Goal: Task Accomplishment & Management: Manage account settings

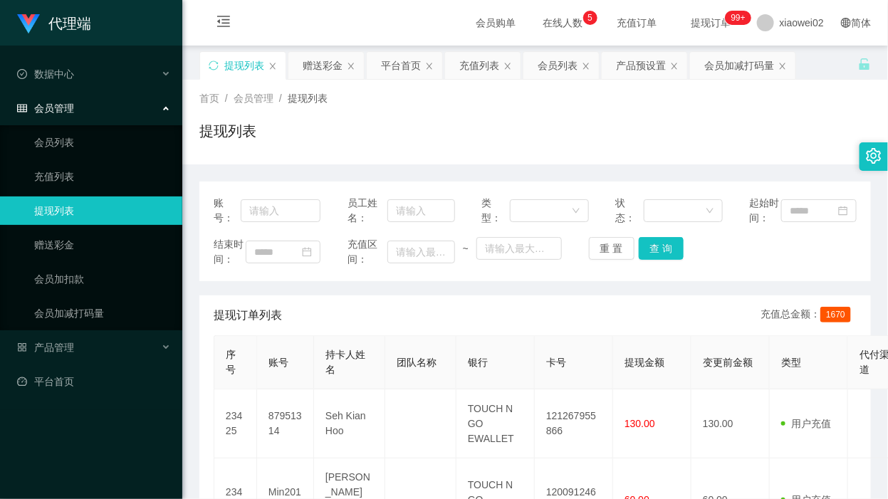
click at [563, 390] on td "121267955866" at bounding box center [574, 424] width 78 height 69
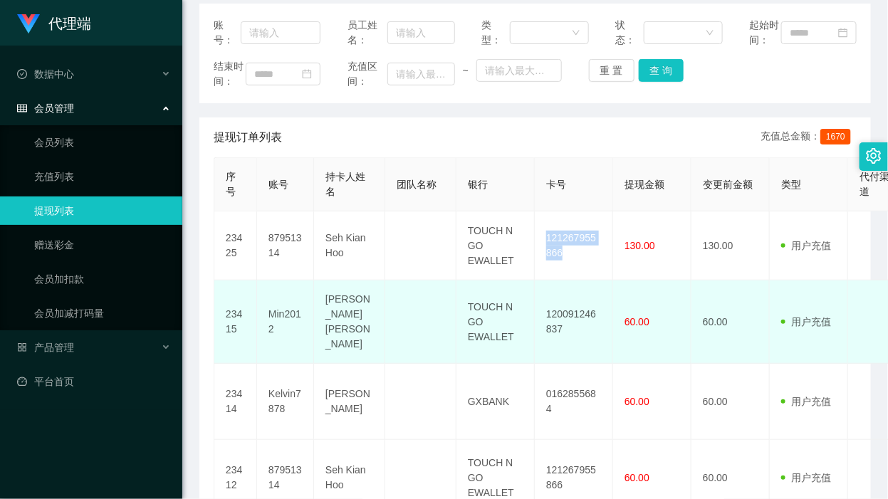
drag, startPoint x: 0, startPoint y: 0, endPoint x: 237, endPoint y: 317, distance: 396.0
click at [563, 271] on td "121267955866" at bounding box center [574, 246] width 78 height 69
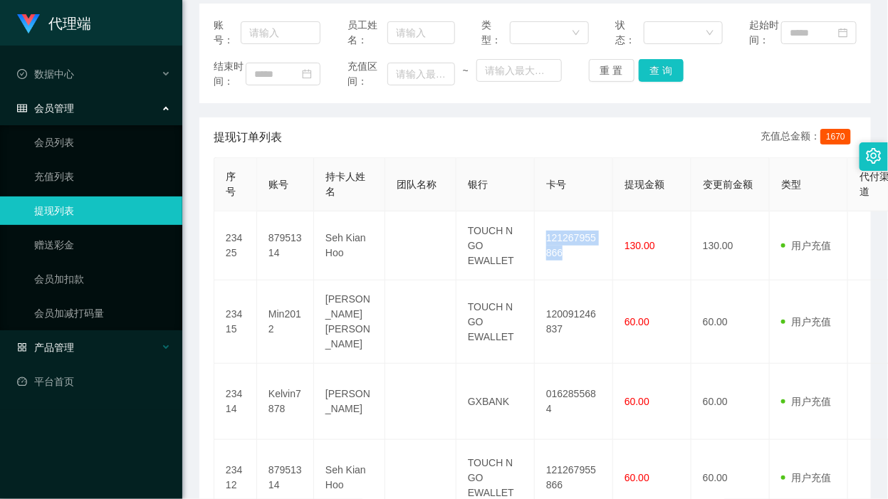
copy td "121267955866"
click at [513, 103] on div "账号： 员工姓名： 类型： 状态： 起始时间： 结束时间： 充值区间： ~ 重 置 查 询" at bounding box center [535, 54] width 672 height 100
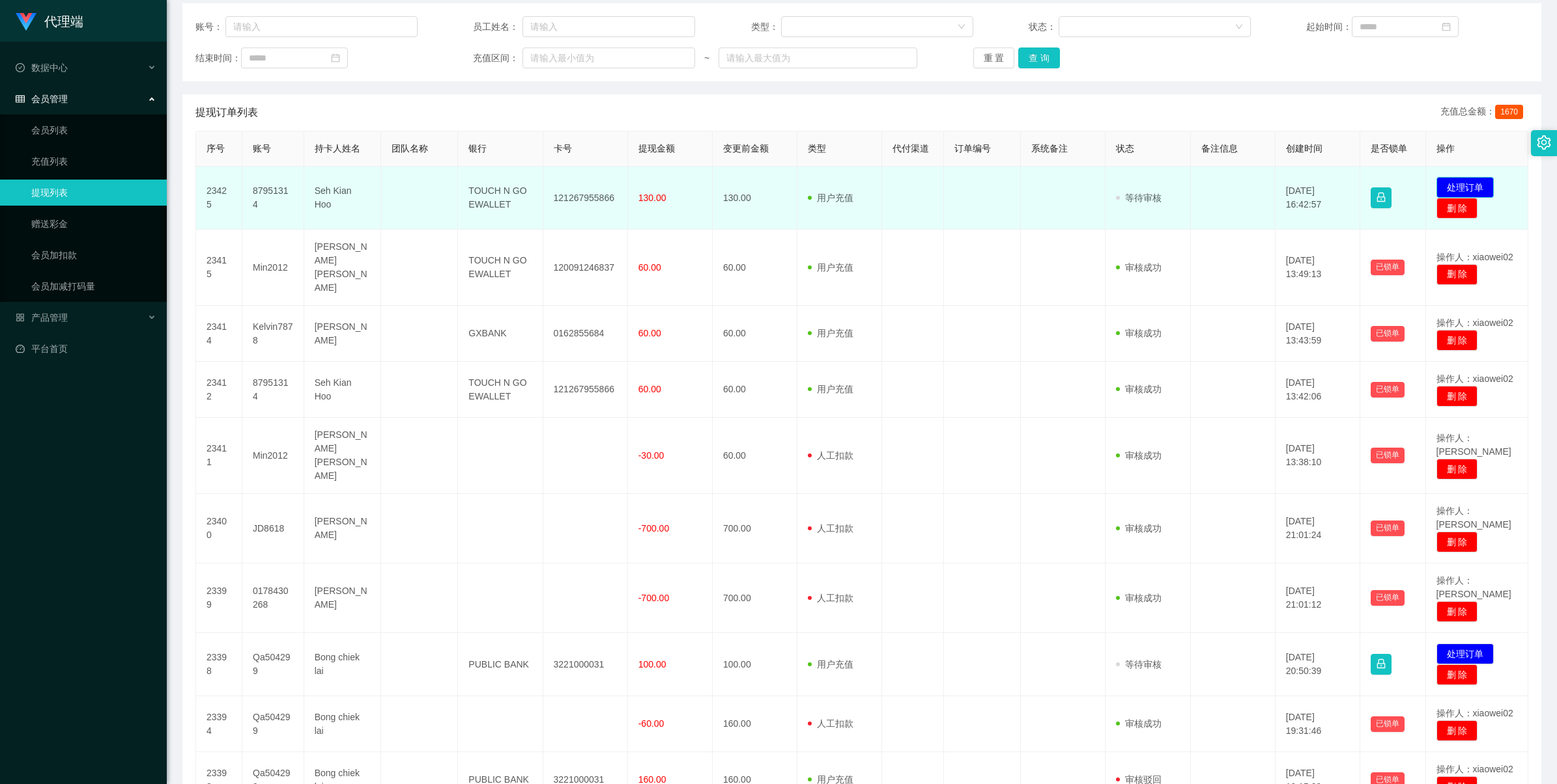
click at [812, 179] on button "处理订单" at bounding box center [1465, 187] width 58 height 21
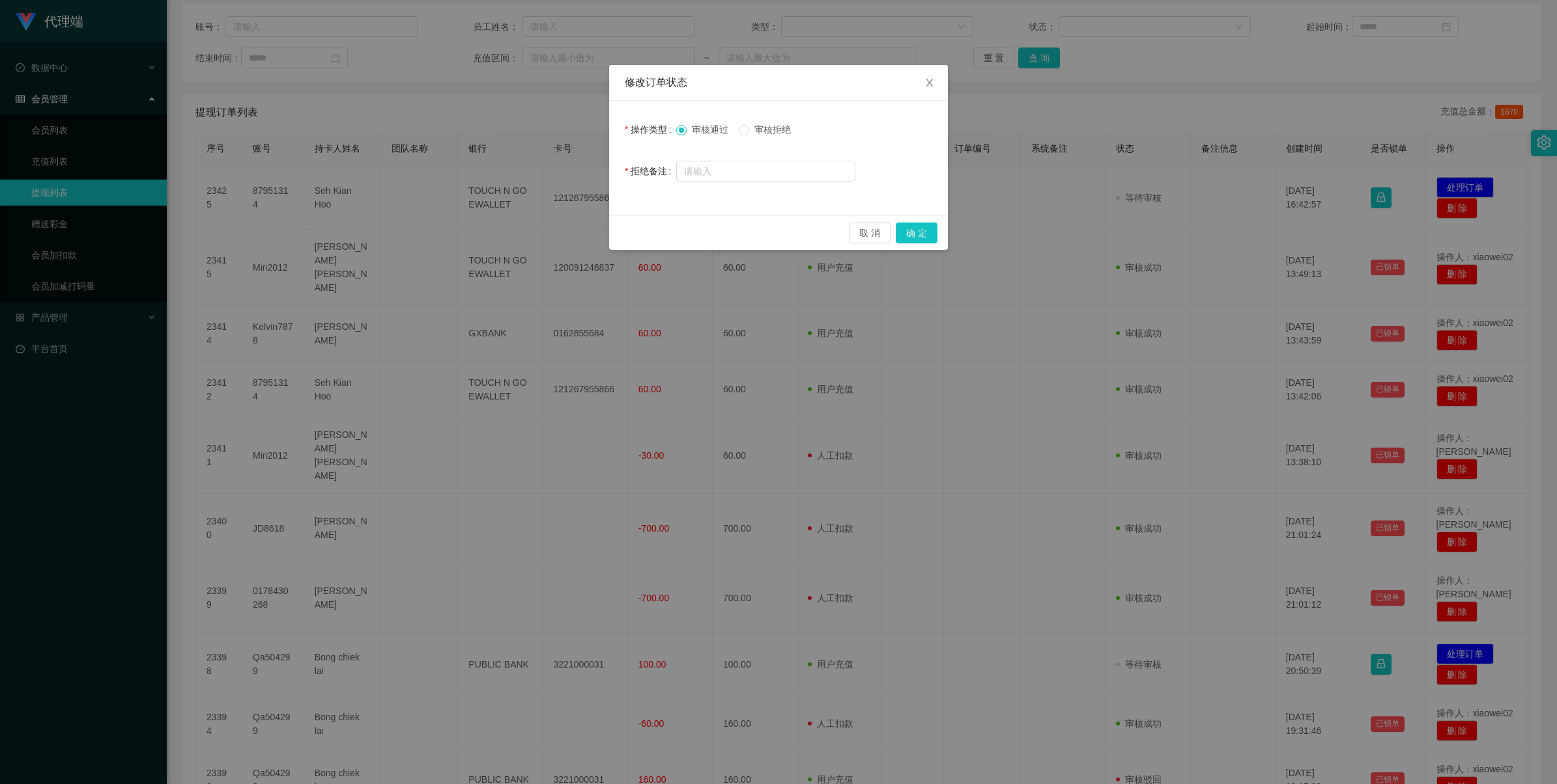
click at [757, 132] on span "审核拒绝" at bounding box center [772, 129] width 47 height 10
click at [707, 130] on span "审核通过" at bounding box center [709, 129] width 47 height 10
click at [812, 229] on button "确 定" at bounding box center [917, 233] width 42 height 21
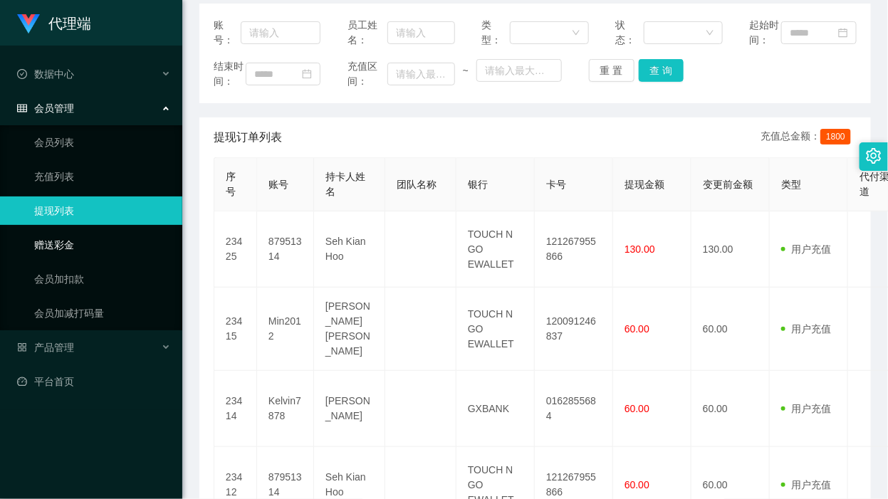
click at [93, 231] on link "赠送彩金" at bounding box center [102, 245] width 137 height 28
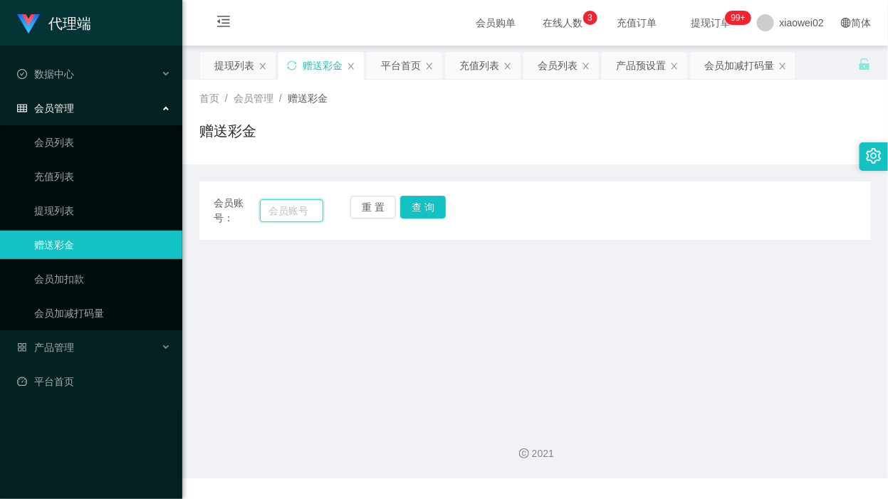
click at [311, 204] on input "text" at bounding box center [291, 210] width 63 height 23
paste input "Kelvin7878"
type input "Kelvin7878"
click at [432, 215] on button "查 询" at bounding box center [423, 207] width 46 height 23
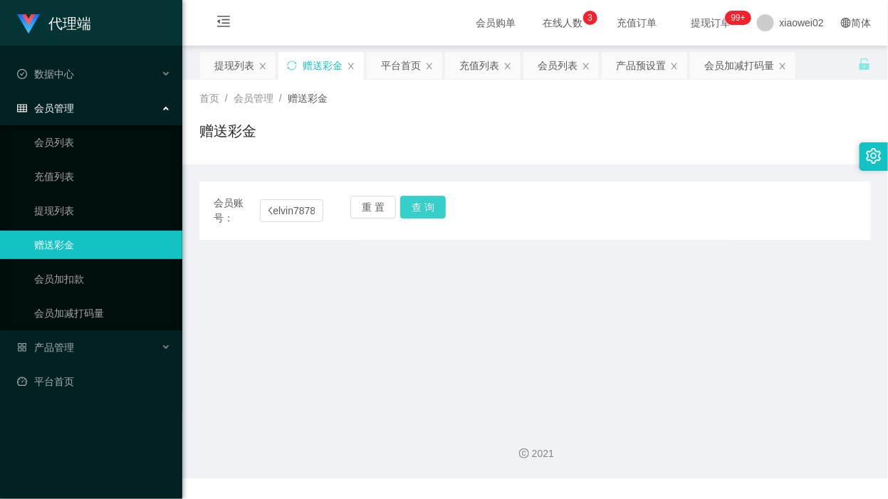
scroll to position [0, 0]
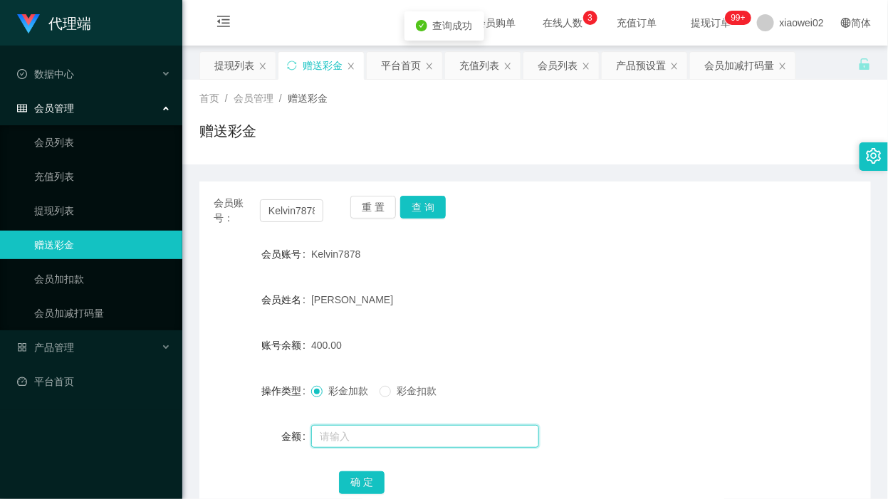
click at [348, 433] on input "text" at bounding box center [425, 436] width 228 height 23
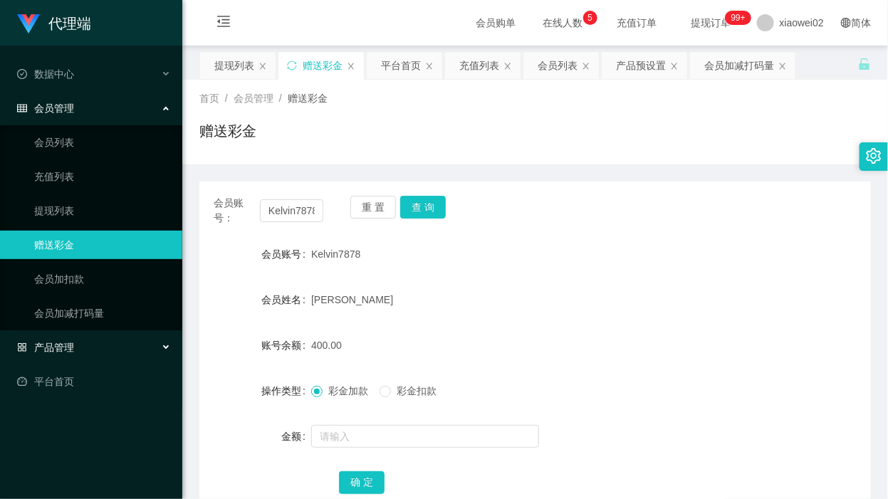
drag, startPoint x: 98, startPoint y: 348, endPoint x: 89, endPoint y: 341, distance: 11.7
click at [98, 348] on div "产品管理" at bounding box center [91, 347] width 182 height 28
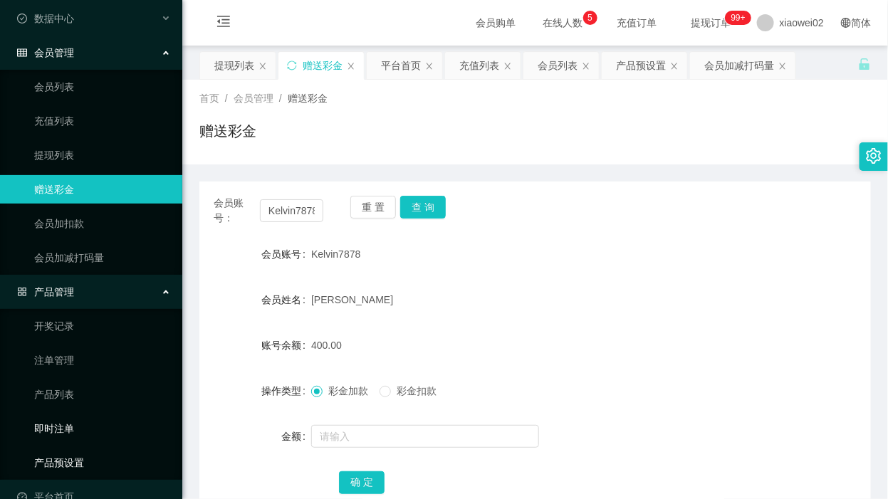
scroll to position [73, 0]
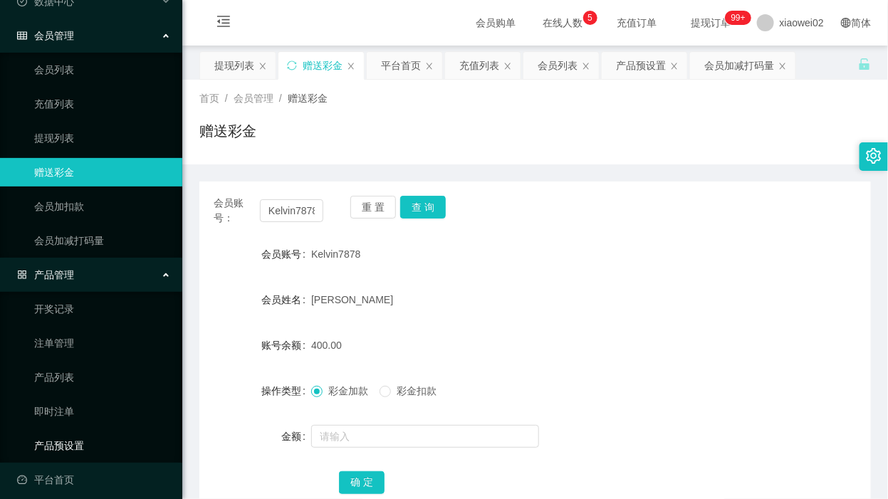
click at [90, 435] on link "产品预设置" at bounding box center [102, 446] width 137 height 28
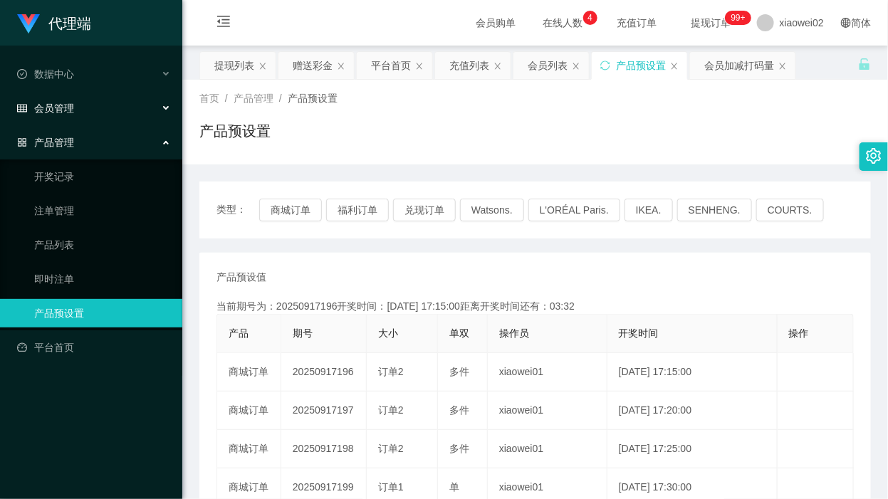
click at [75, 115] on div "会员管理" at bounding box center [91, 108] width 182 height 28
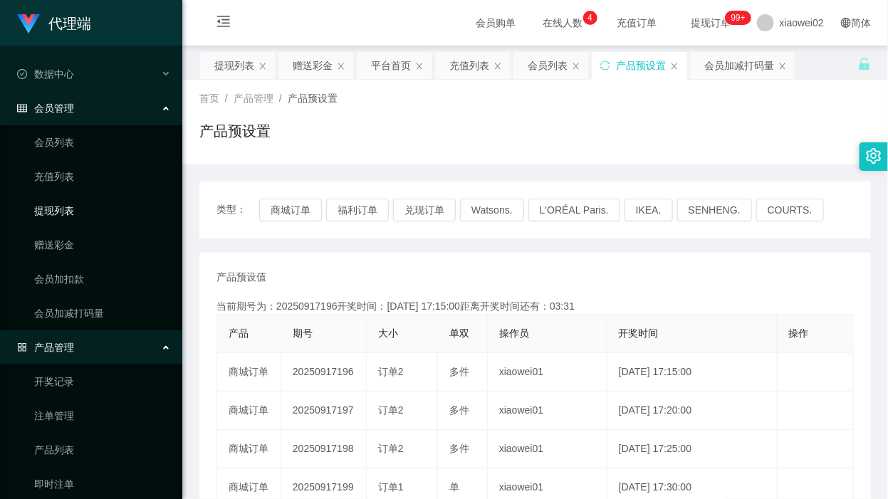
click at [82, 216] on link "提现列表" at bounding box center [102, 211] width 137 height 28
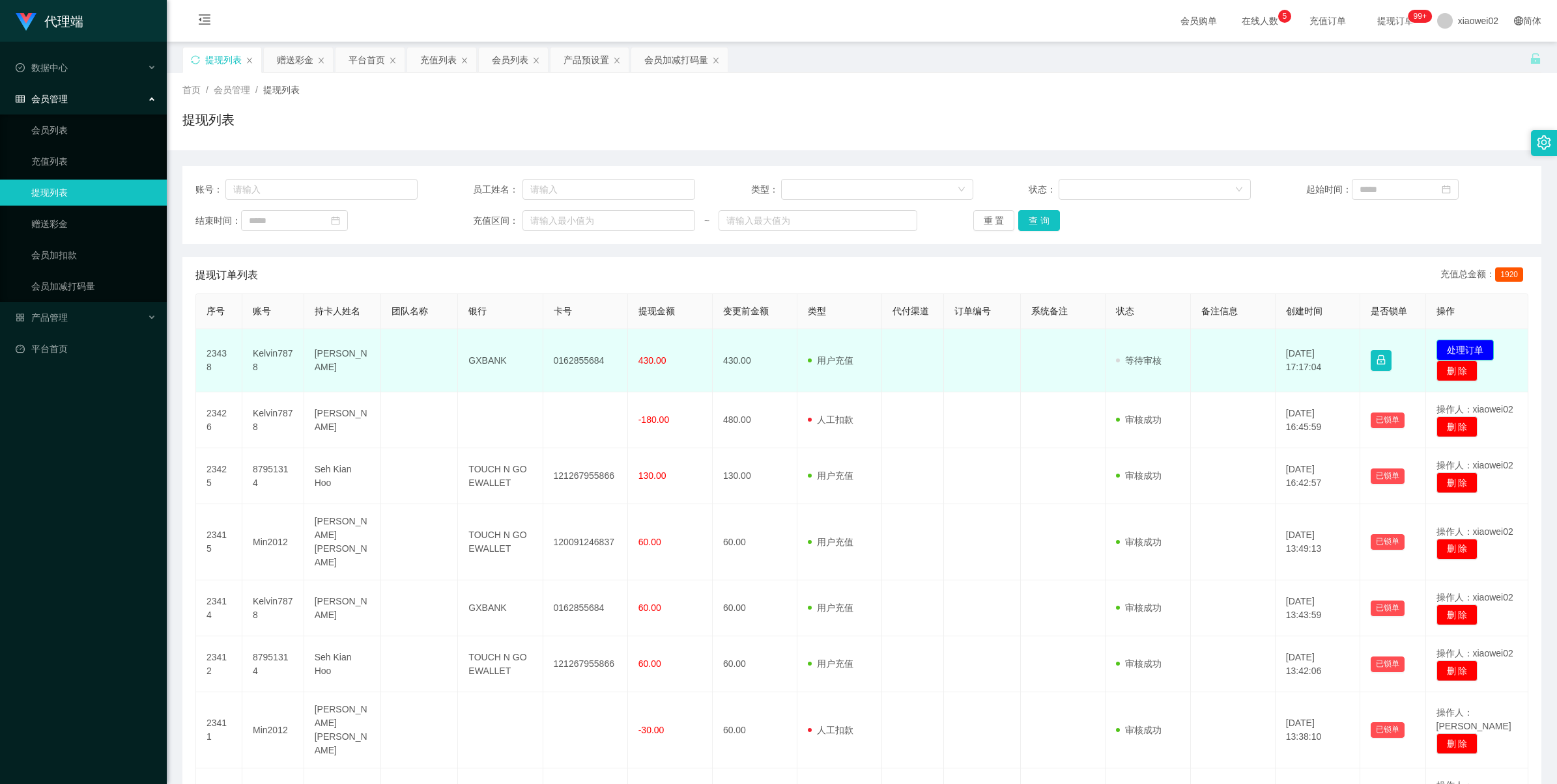
click at [1437, 348] on button "处理订单" at bounding box center [1465, 350] width 58 height 21
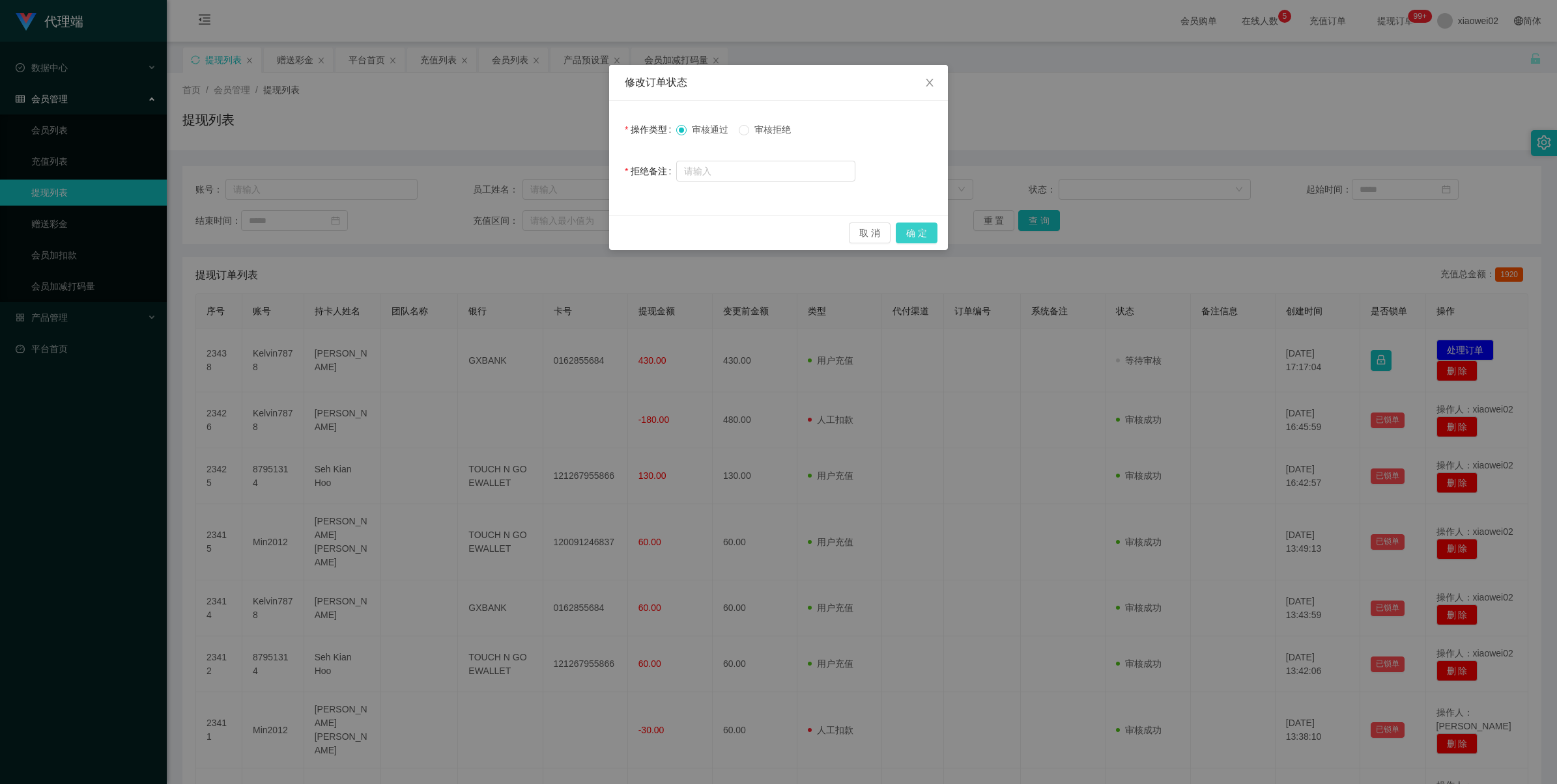
click at [904, 233] on button "确 定" at bounding box center [917, 233] width 42 height 21
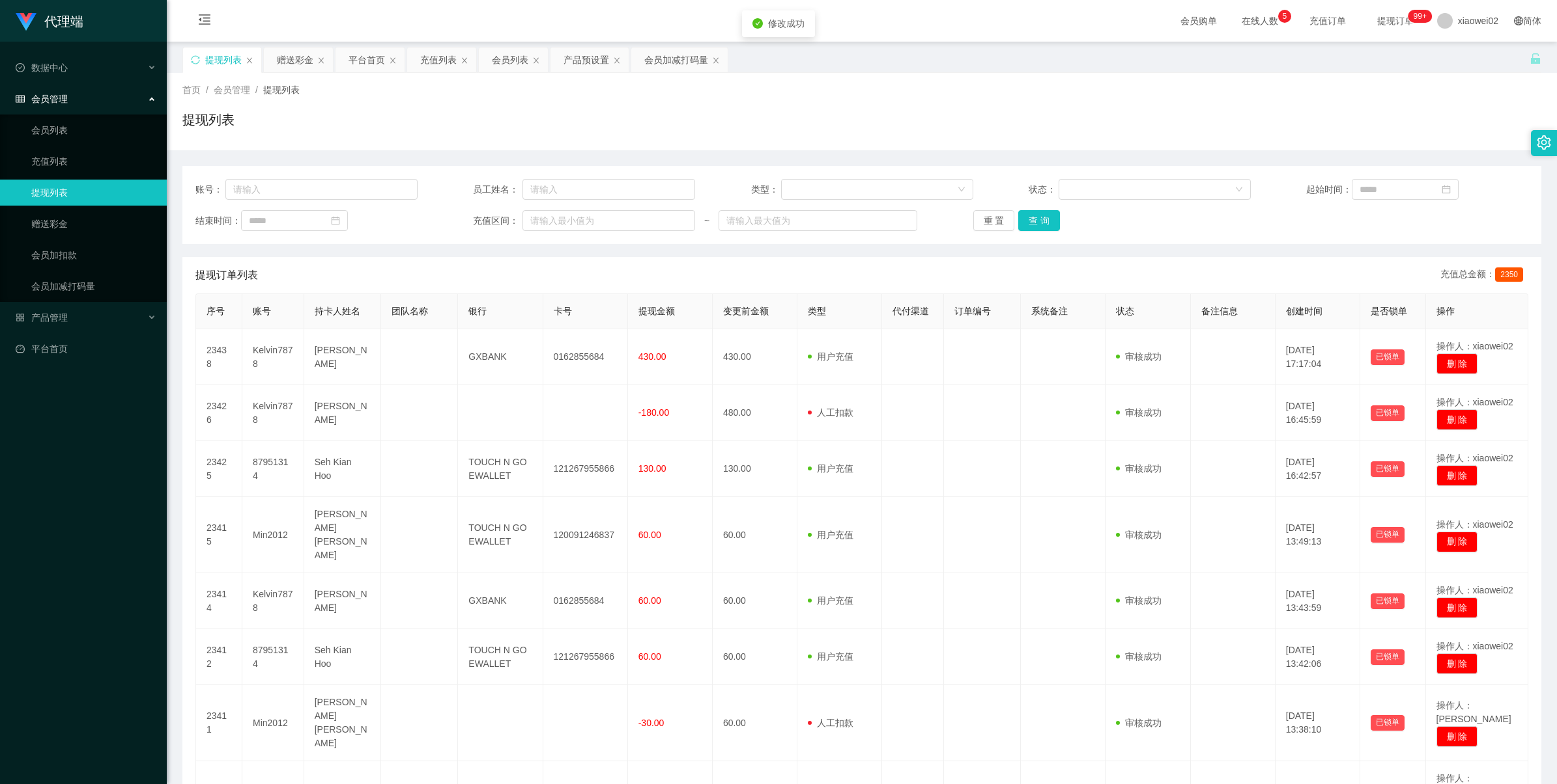
click at [571, 364] on td "0162855684" at bounding box center [585, 356] width 85 height 56
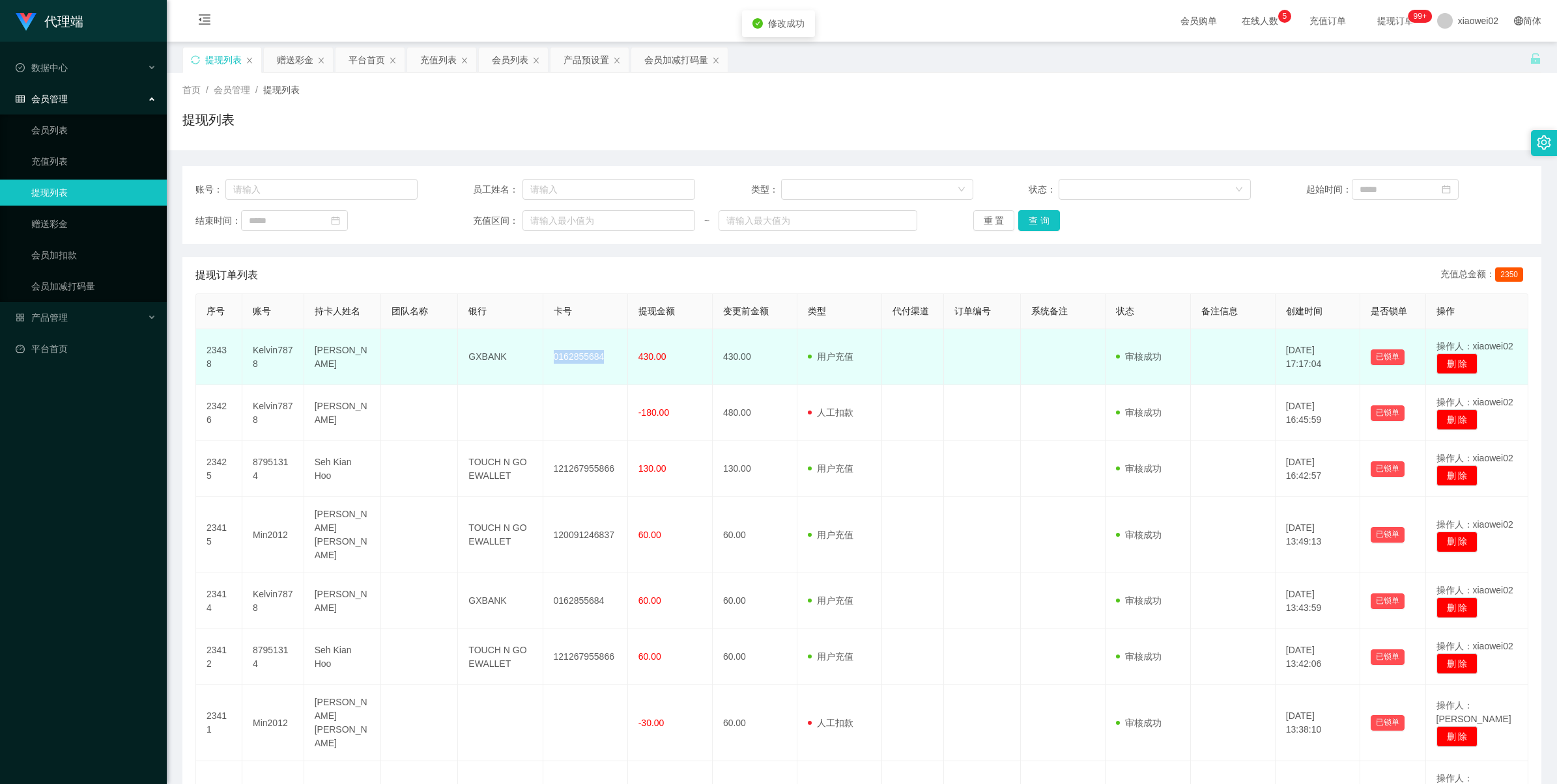
click at [571, 364] on td "0162855684" at bounding box center [585, 356] width 85 height 56
copy td "0162855684"
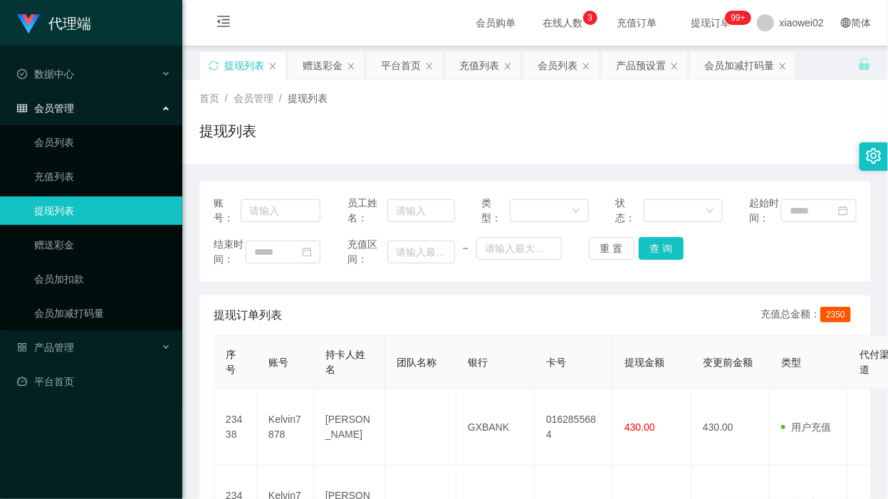
click at [524, 336] on div "提现订单列表 充值总金额： 2350" at bounding box center [535, 316] width 643 height 40
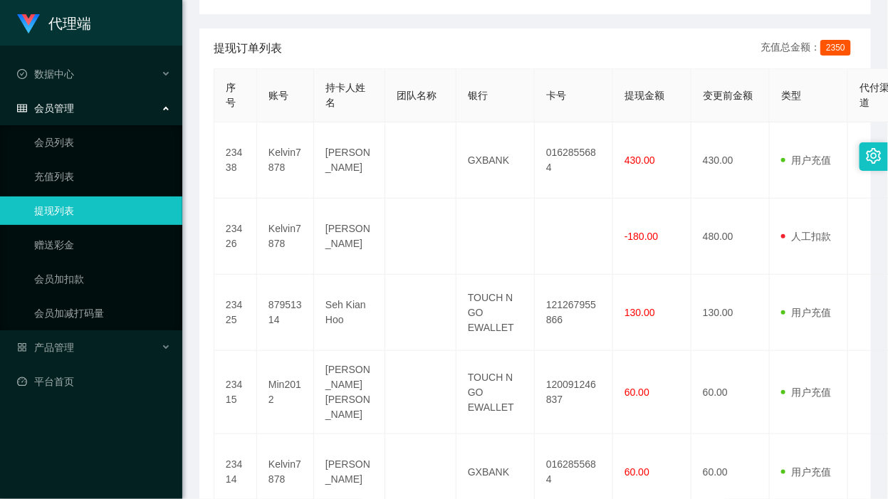
click at [62, 396] on ul "数据中心 会员管理 会员列表 充值列表 提现列表 赠送彩金 会员加扣款 会员加减打码量 产品管理 平台首页" at bounding box center [91, 228] width 182 height 365
click at [70, 390] on link "平台首页" at bounding box center [94, 382] width 154 height 28
